Goal: Information Seeking & Learning: Learn about a topic

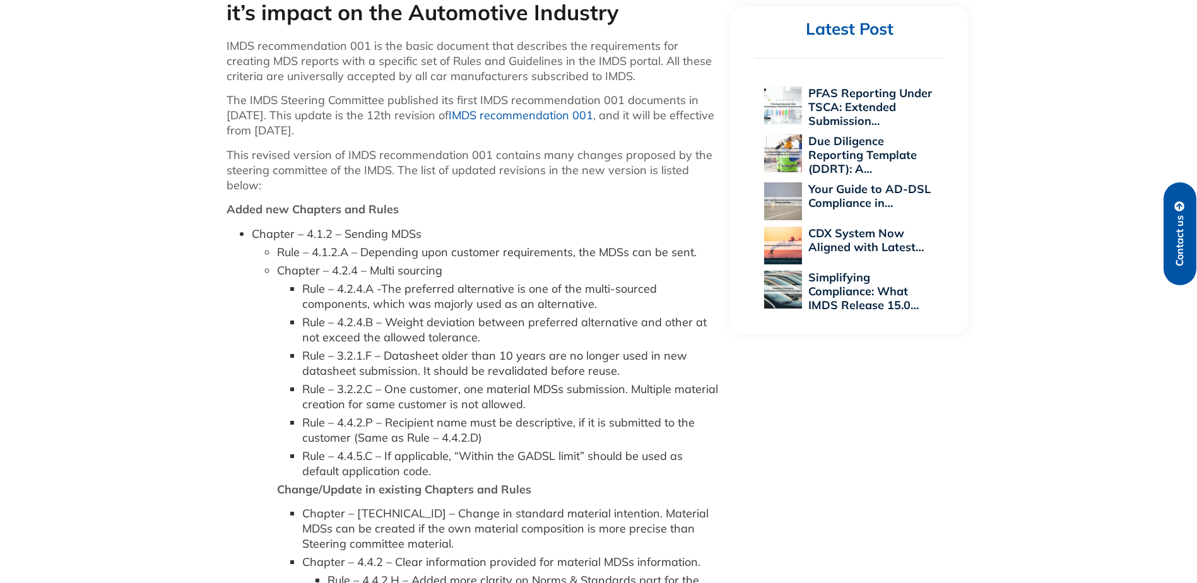
scroll to position [373, 0]
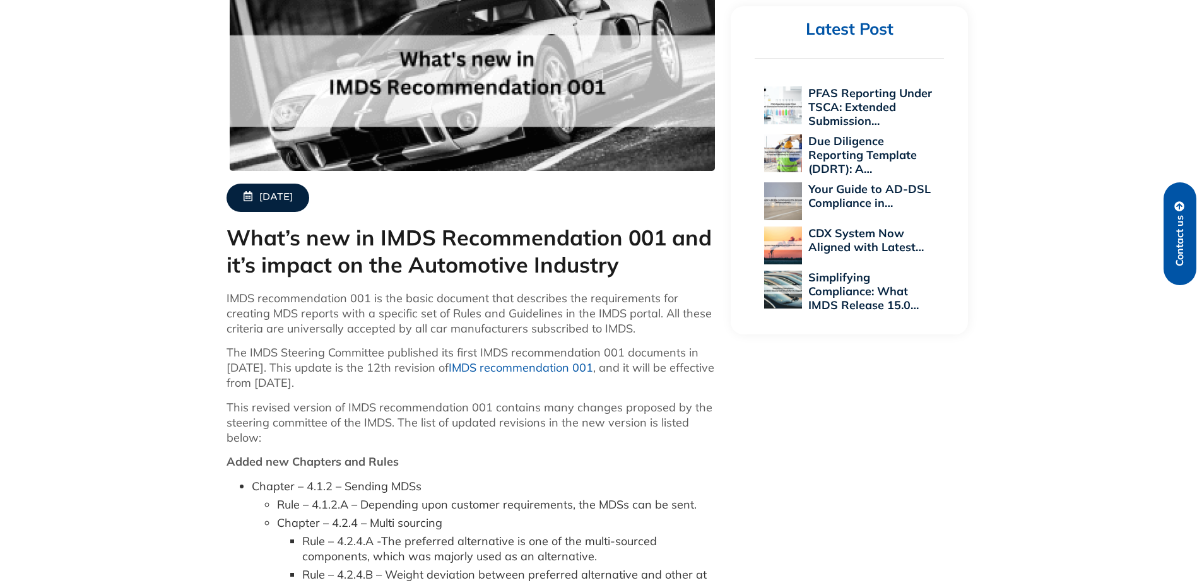
click at [541, 367] on link "IMDS recommendation 001" at bounding box center [520, 367] width 144 height 15
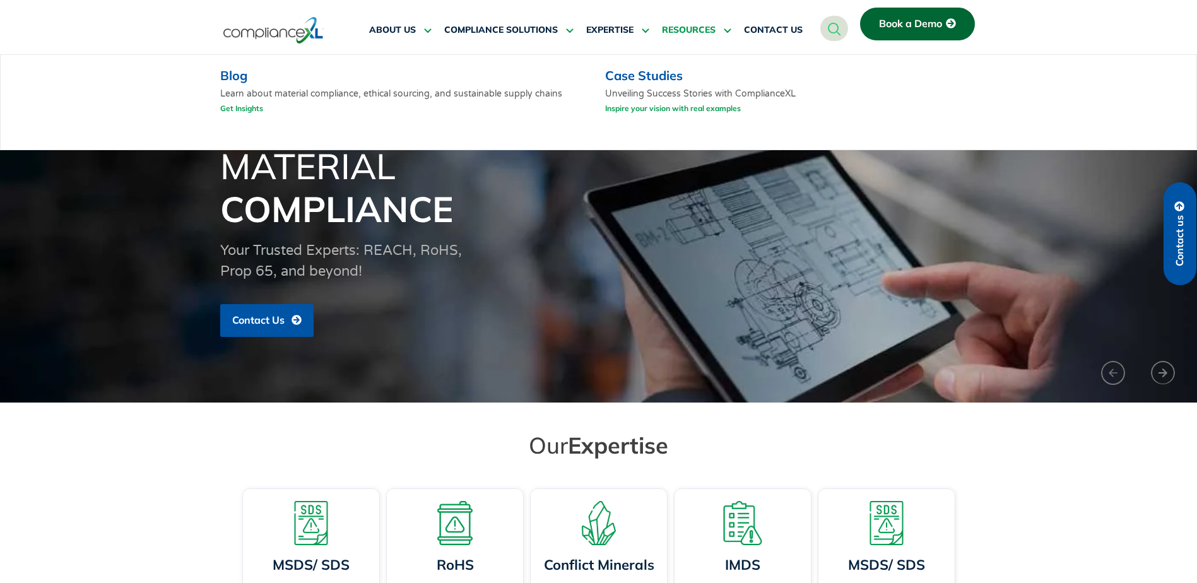
click at [676, 28] on span "RESOURCES" at bounding box center [689, 30] width 54 height 11
click at [725, 30] on icon at bounding box center [725, 29] width 11 height 9
